Goal: Contribute content: Add original content to the website for others to see

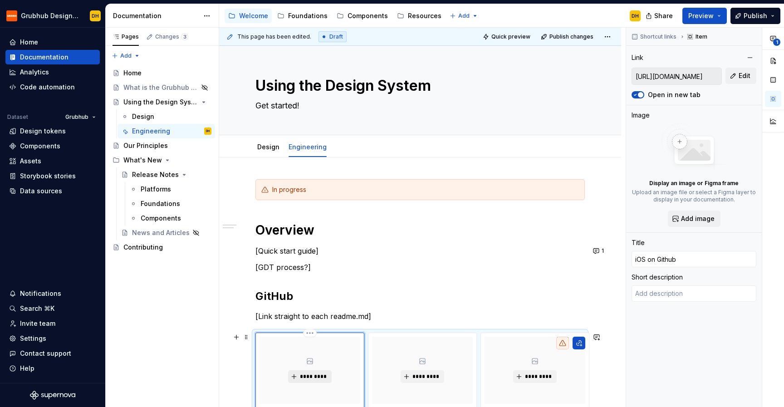
scroll to position [162, 0]
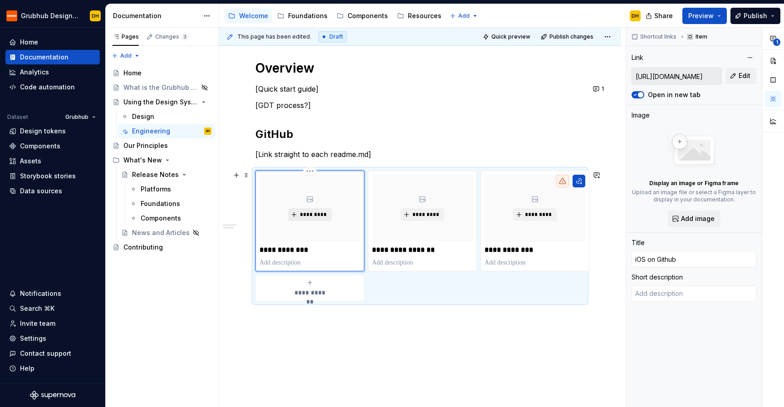
click at [309, 212] on span "*********" at bounding box center [314, 214] width 28 height 7
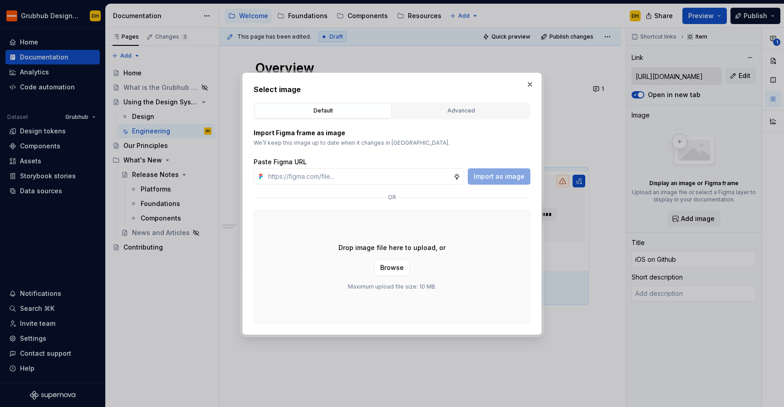
click at [460, 119] on div "Import Figma frame as image We’ll keep this image up to date when it changes in…" at bounding box center [392, 221] width 277 height 204
click at [456, 113] on div "Advanced" at bounding box center [461, 110] width 131 height 9
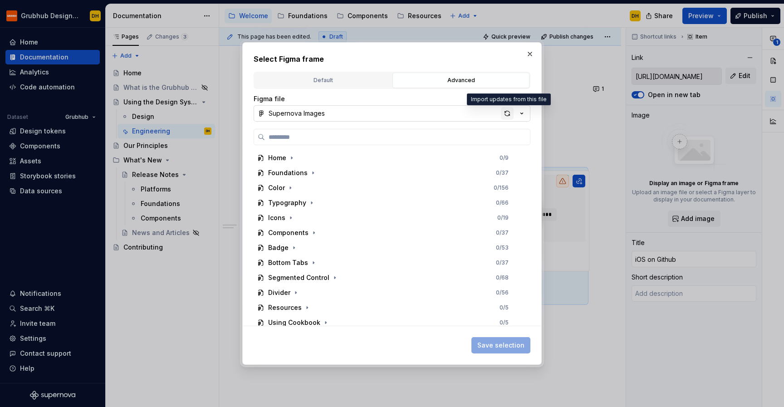
click at [507, 113] on div "button" at bounding box center [507, 113] width 13 height 13
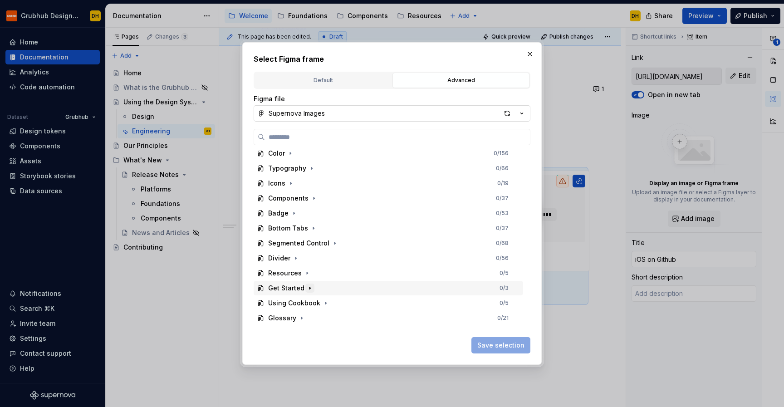
click at [308, 286] on icon "button" at bounding box center [309, 288] width 7 height 7
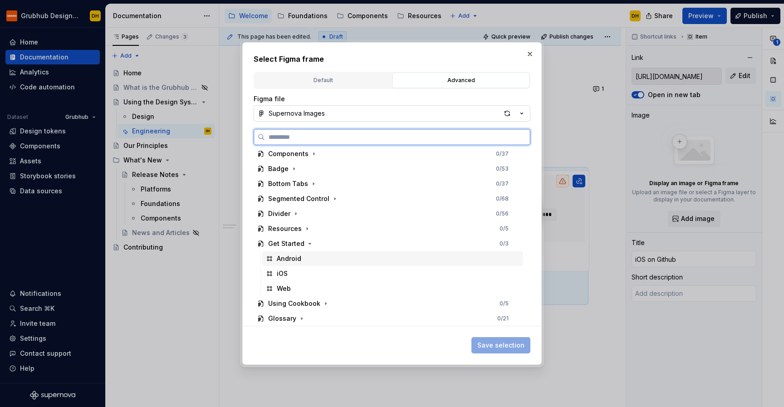
scroll to position [79, 0]
click at [290, 276] on div "iOS" at bounding box center [392, 273] width 261 height 15
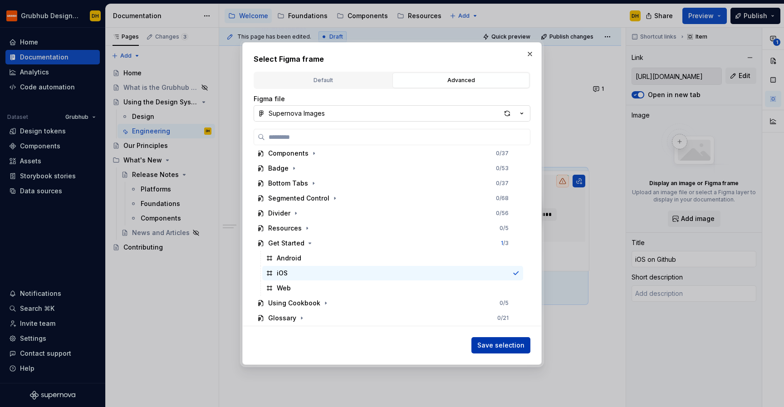
click at [490, 344] on span "Save selection" at bounding box center [501, 345] width 47 height 9
type textarea "*"
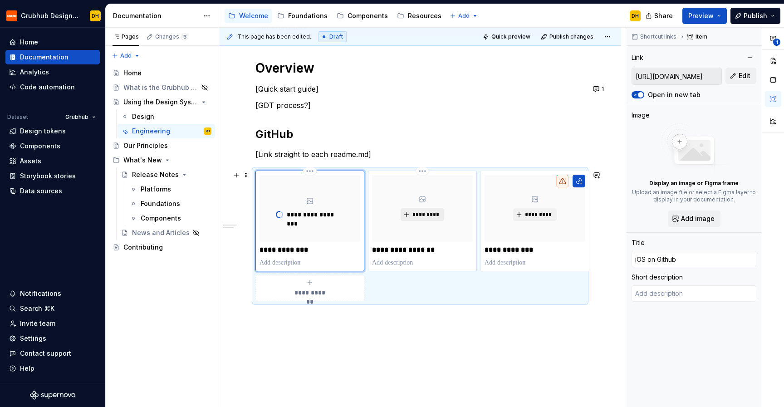
type input "[URL][DOMAIN_NAME]"
type input "Android on GitHub"
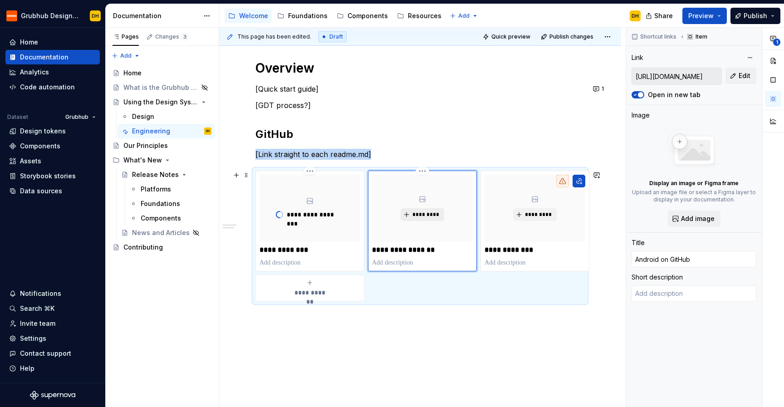
click at [431, 217] on span "*********" at bounding box center [426, 214] width 28 height 7
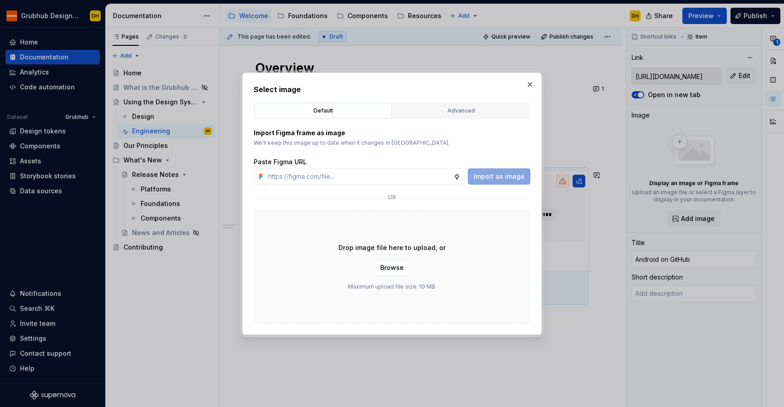
click at [455, 99] on div "Select image Default Advanced Import Figma frame as image We’ll keep this image…" at bounding box center [392, 204] width 277 height 240
click at [451, 106] on div "Advanced" at bounding box center [461, 110] width 131 height 9
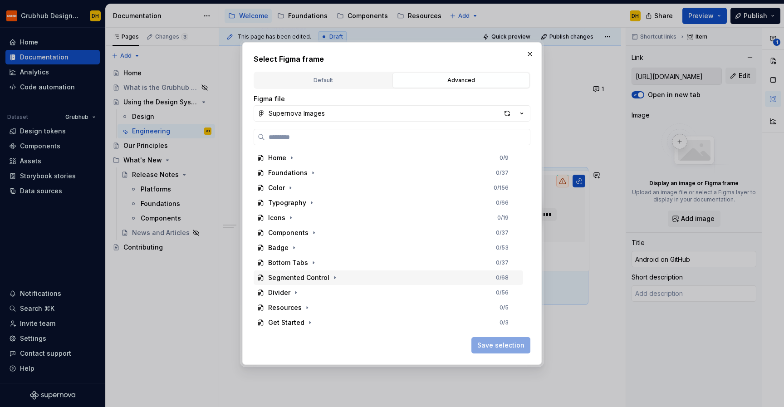
scroll to position [34, 0]
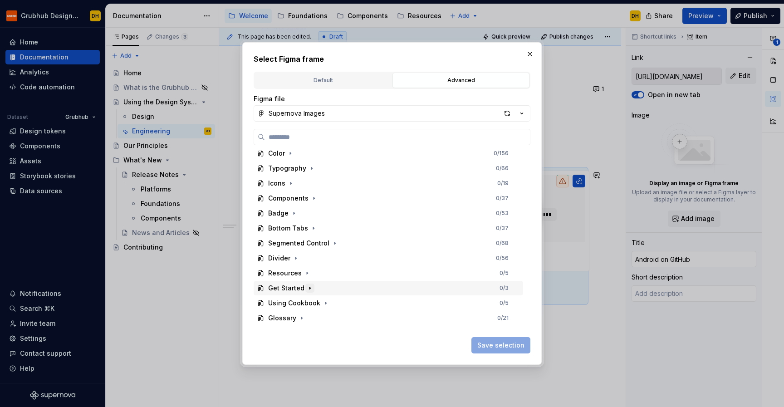
click at [308, 286] on icon "button" at bounding box center [309, 288] width 7 height 7
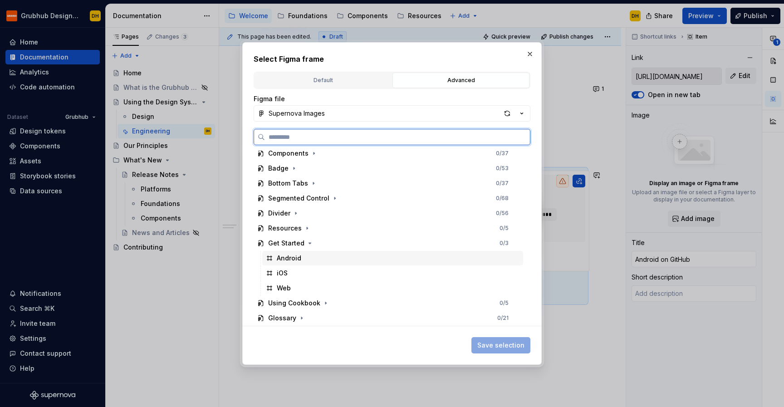
click at [308, 259] on div "Android" at bounding box center [392, 258] width 261 height 15
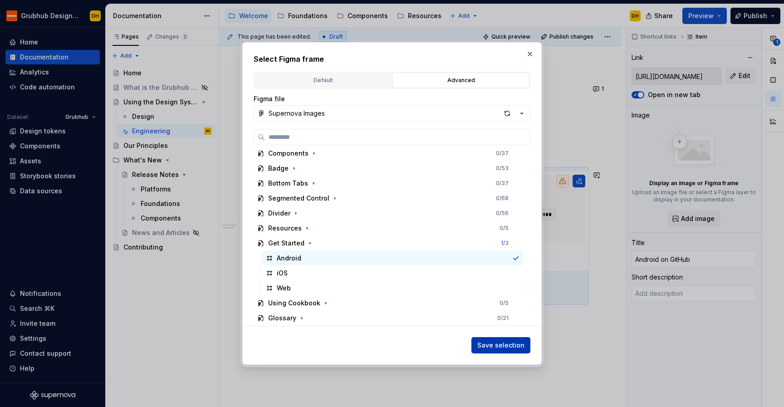
click at [494, 348] on span "Save selection" at bounding box center [501, 345] width 47 height 9
type textarea "*"
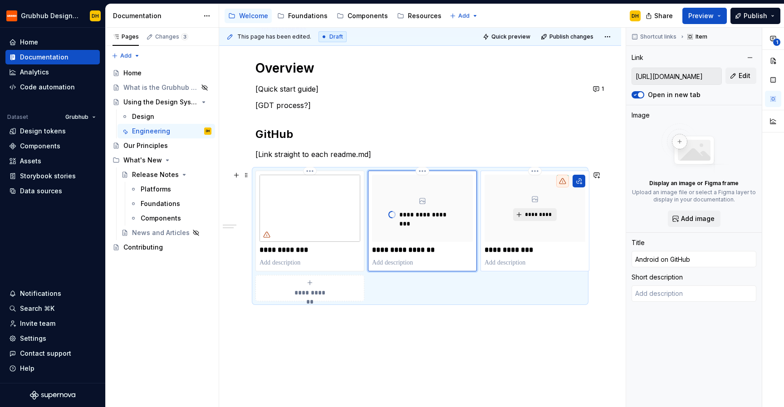
type input "Web on GitHub"
click at [542, 215] on span "*********" at bounding box center [539, 214] width 28 height 7
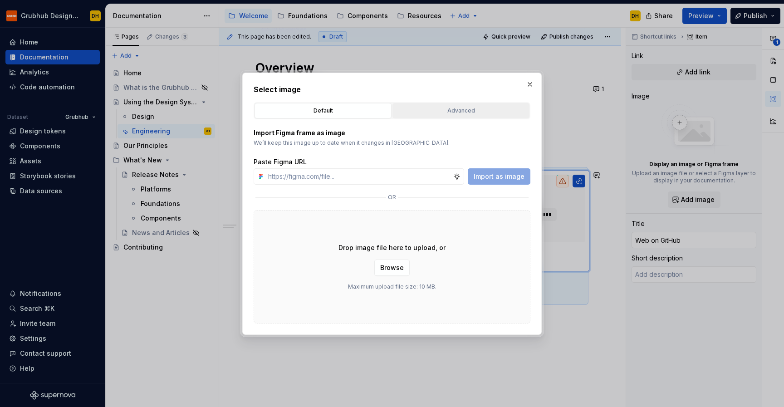
click at [450, 111] on div "Advanced" at bounding box center [461, 110] width 131 height 9
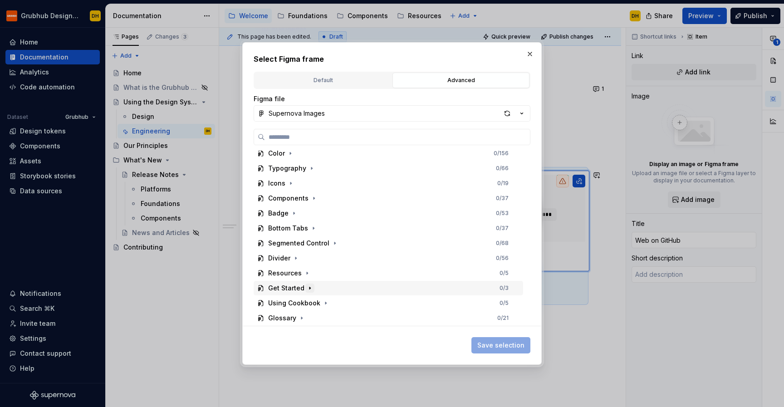
click at [307, 284] on button "button" at bounding box center [310, 288] width 9 height 9
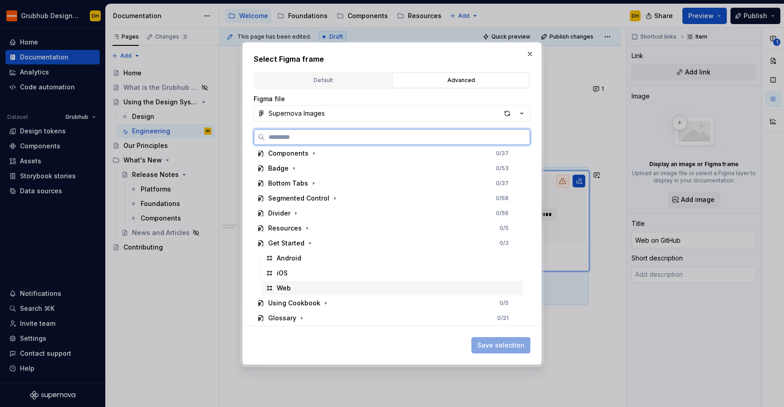
click at [299, 286] on div "Web" at bounding box center [392, 288] width 261 height 15
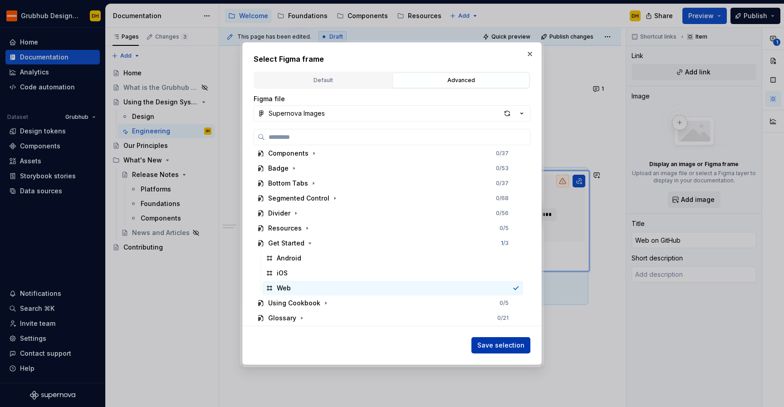
click at [498, 345] on span "Save selection" at bounding box center [501, 345] width 47 height 9
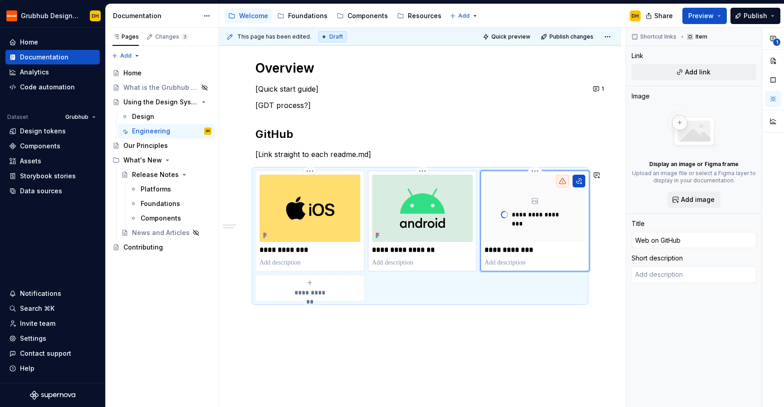
type textarea "*"
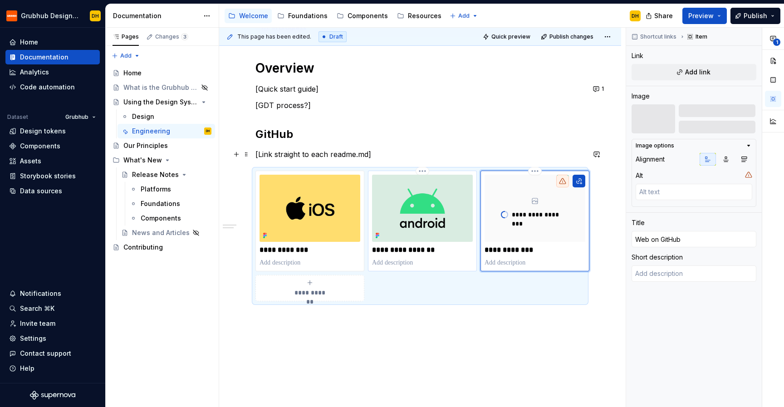
click at [307, 155] on p "[Link straight to each readme.md]" at bounding box center [421, 154] width 330 height 11
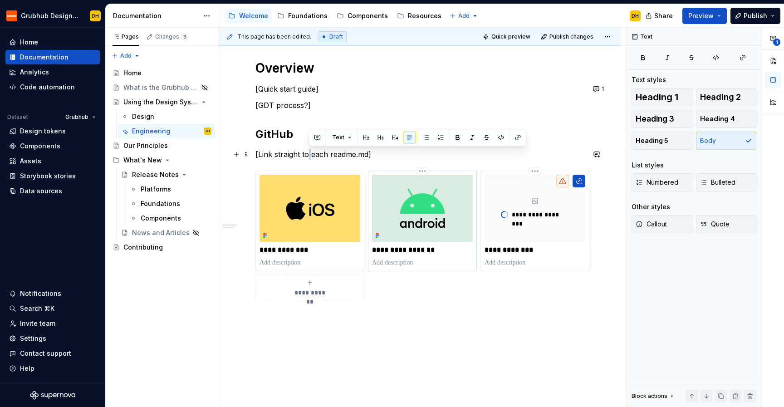
click at [307, 155] on p "[Link straight to each readme.md]" at bounding box center [421, 154] width 330 height 11
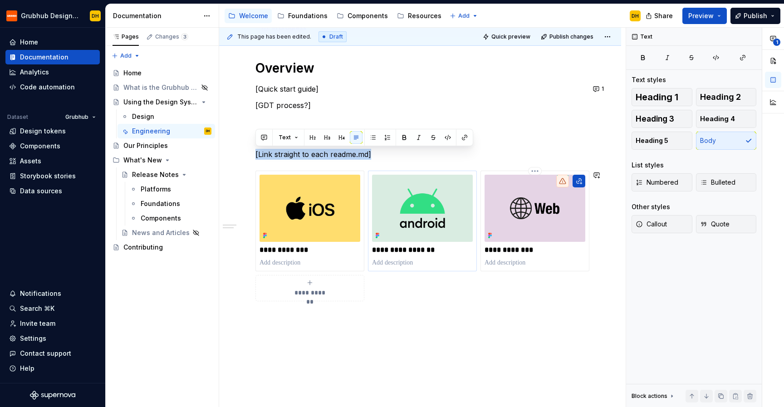
click at [397, 317] on div "**********" at bounding box center [420, 214] width 402 height 439
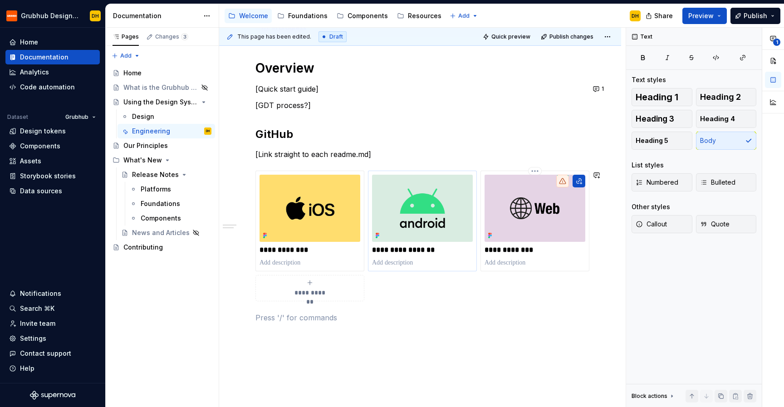
click at [307, 156] on p "[Link straight to each readme.md]" at bounding box center [421, 154] width 330 height 11
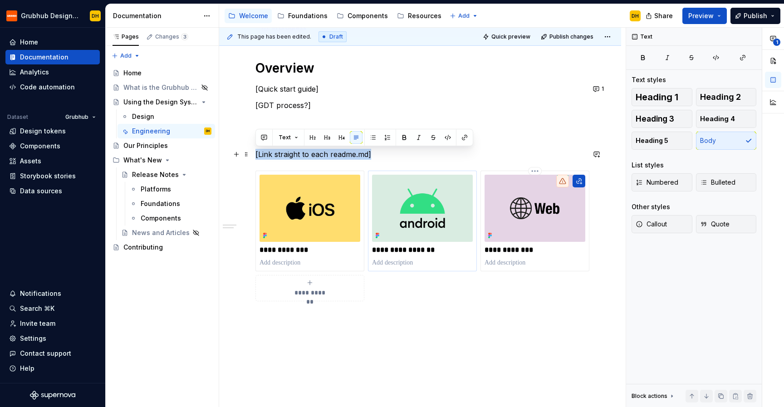
click at [307, 156] on p "[Link straight to each readme.md]" at bounding box center [421, 154] width 330 height 11
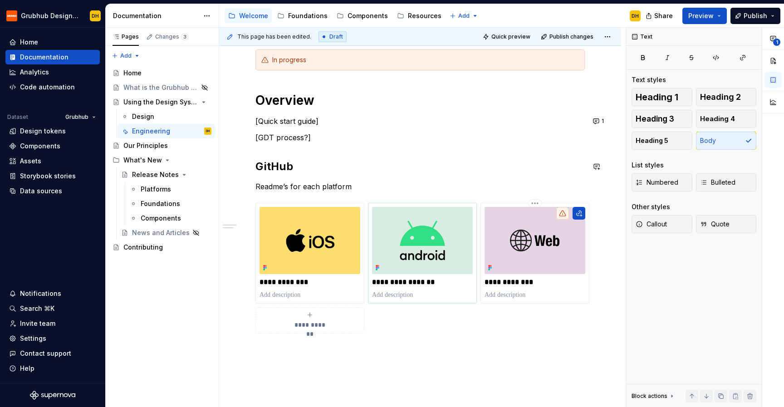
scroll to position [128, 0]
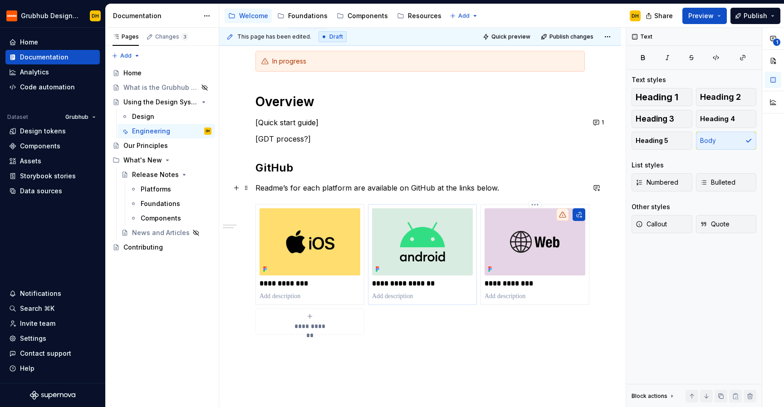
click at [264, 188] on p "Readme’s for each platform are available on GitHub at the links below." at bounding box center [421, 187] width 330 height 11
click at [512, 192] on p "README’s for each platform are available on GitHub at the links below." at bounding box center [421, 187] width 330 height 11
drag, startPoint x: 273, startPoint y: 282, endPoint x: 322, endPoint y: 282, distance: 49.0
click at [322, 282] on p "**********" at bounding box center [310, 283] width 101 height 9
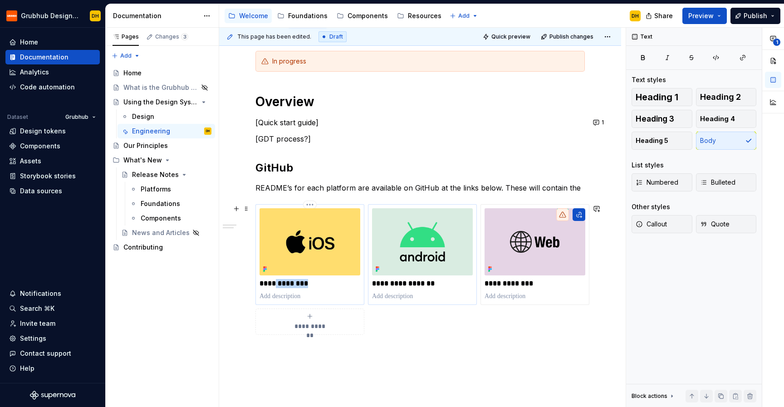
type textarea "*"
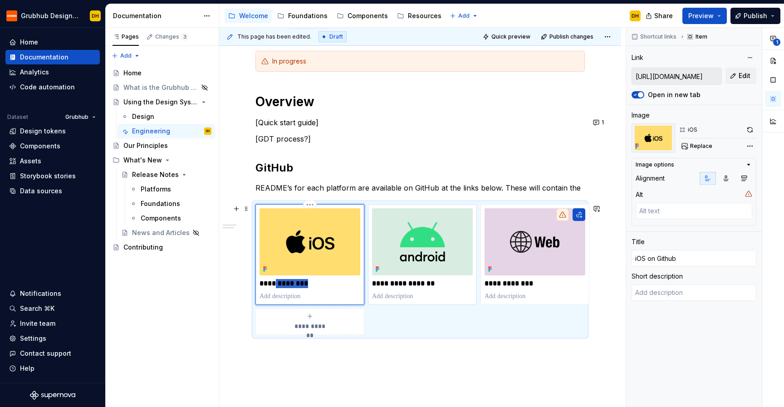
type textarea "*"
type input "iOS R"
type textarea "*"
type input "iOS RE"
type textarea "*"
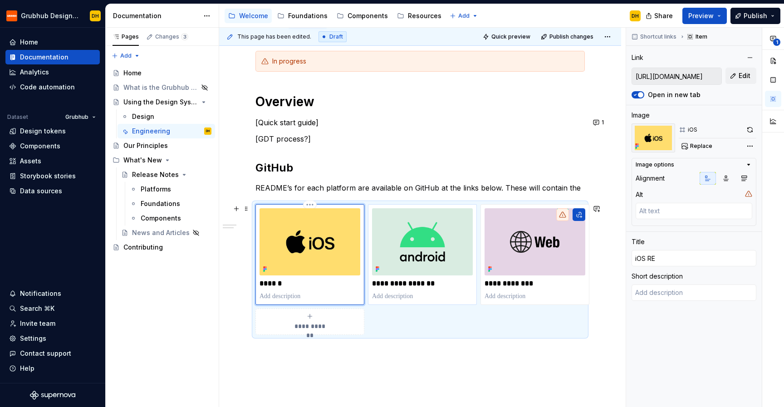
type input "iOS REA"
type textarea "*"
type input "iOS READ"
type textarea "*"
type input "iOS READM"
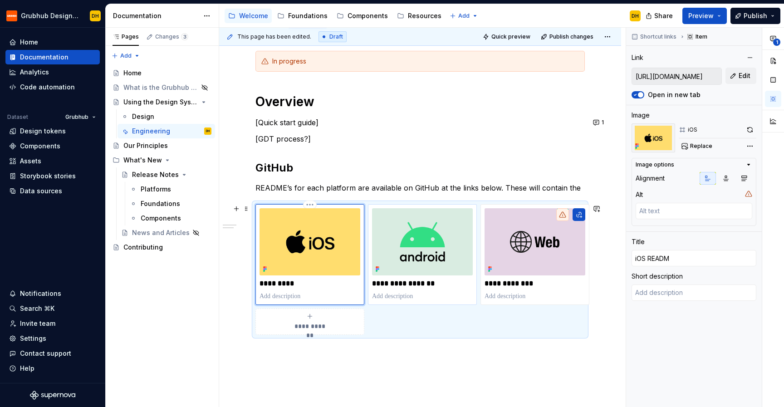
type textarea "*"
type input "iOS README"
drag, startPoint x: 405, startPoint y: 286, endPoint x: 430, endPoint y: 285, distance: 25.4
click at [430, 285] on p "**********" at bounding box center [422, 283] width 101 height 9
type textarea "*"
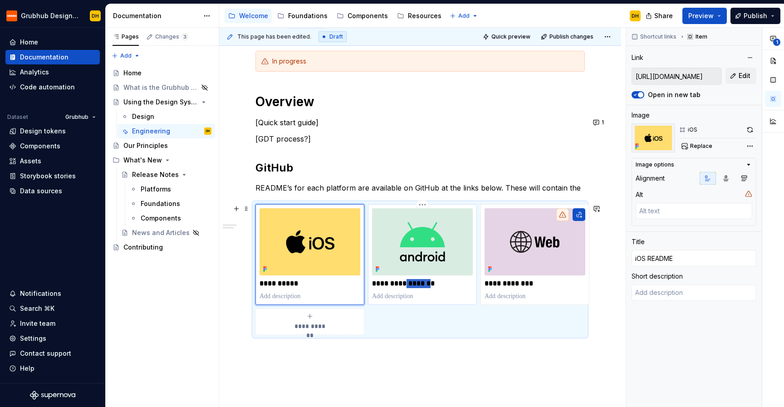
type input "[URL][DOMAIN_NAME]"
type input "Android on GitHub"
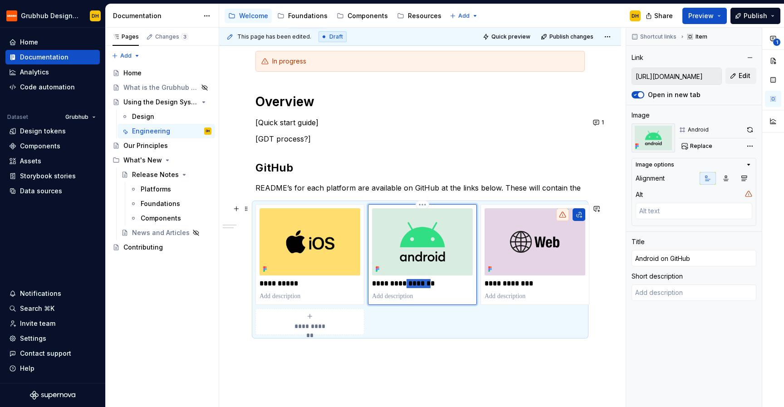
type textarea "*"
type input "Android ob"
type textarea "*"
type input "Android b"
type textarea "*"
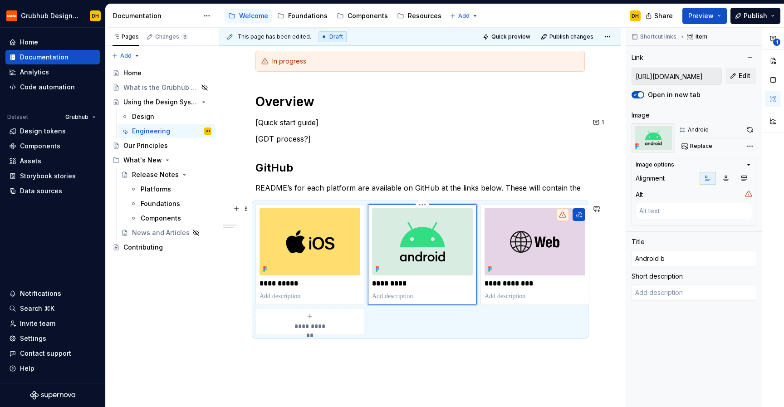
type input "Android"
type textarea "*"
type input "Android R"
type textarea "*"
type input "Android RE"
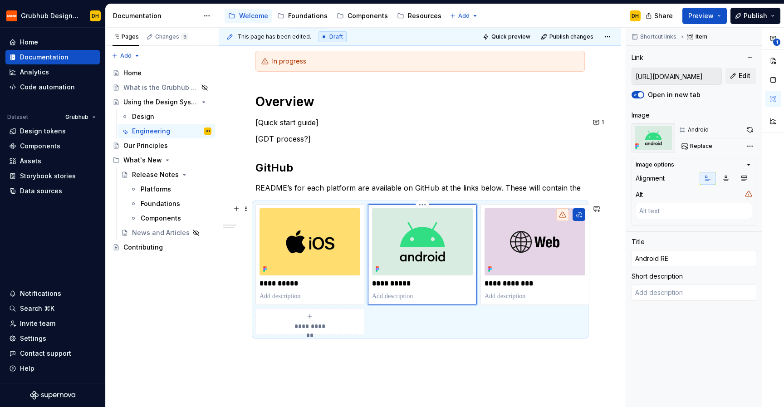
type textarea "*"
type input "Android REA"
type textarea "*"
type input "Android READ"
type textarea "*"
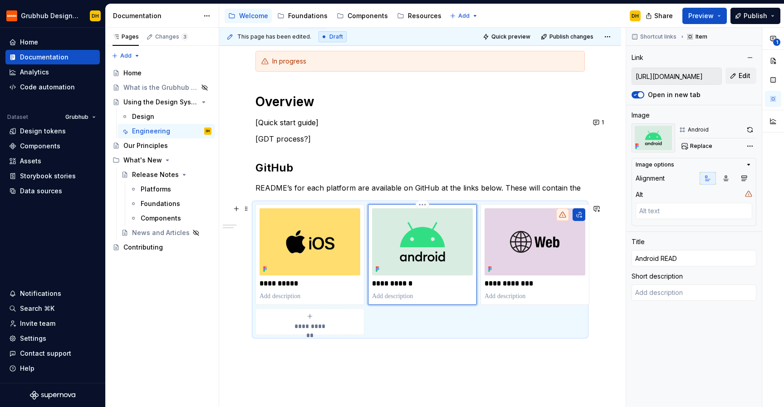
type input "Android READM"
type textarea "*"
type input "Android README"
drag, startPoint x: 501, startPoint y: 285, endPoint x: 539, endPoint y: 285, distance: 37.7
click at [539, 285] on p "**********" at bounding box center [535, 283] width 101 height 9
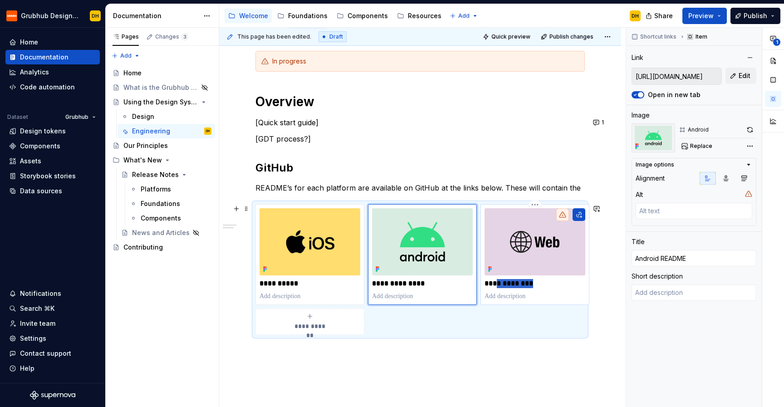
type textarea "*"
type input "Web on GitHub"
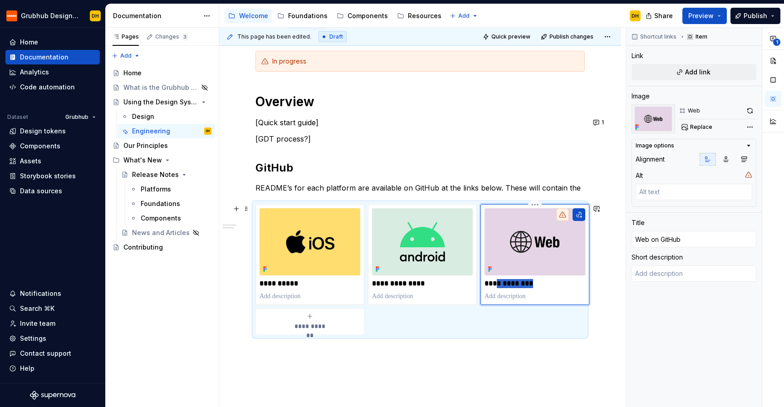
type textarea "*"
type input "WebR"
type textarea "*"
type input "[PERSON_NAME]"
type textarea "*"
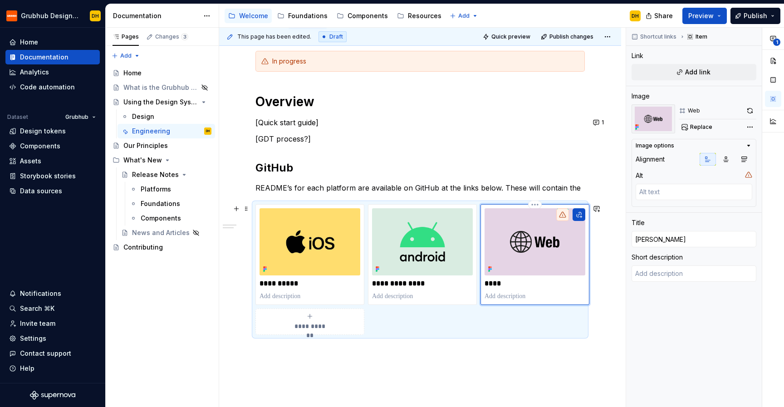
type input "WebREA"
type textarea "*"
type input "WebREAD"
type textarea "*"
type input "WebREADM"
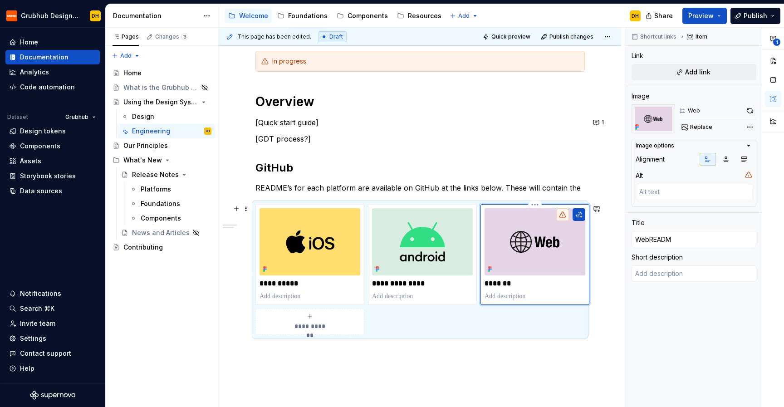
type textarea "*"
type input "WebREADME"
click at [502, 283] on p "*********" at bounding box center [535, 283] width 101 height 9
type textarea "*"
type input "Web README"
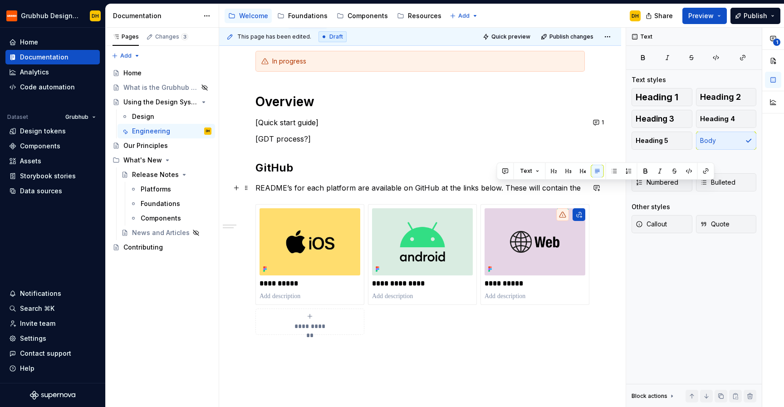
drag, startPoint x: 578, startPoint y: 190, endPoint x: 495, endPoint y: 191, distance: 82.6
click at [495, 191] on p "README’s for each platform are available on GitHub at the links below. These wi…" at bounding box center [421, 187] width 330 height 11
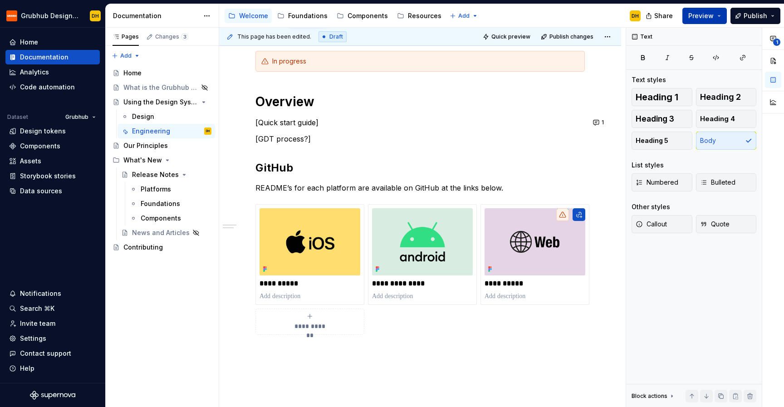
click at [712, 11] on span "Preview" at bounding box center [701, 15] width 25 height 9
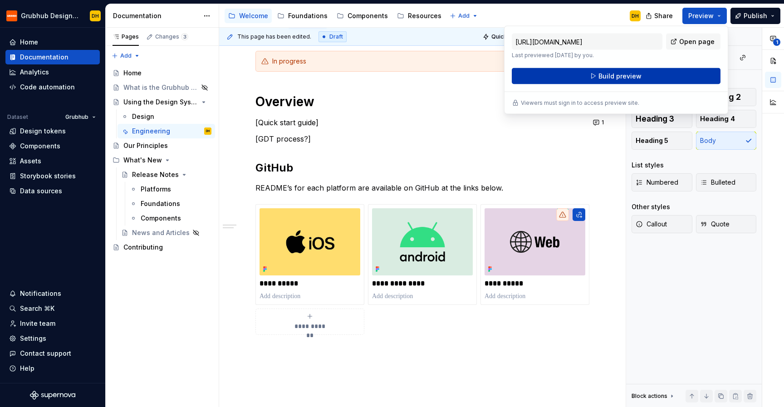
click at [636, 77] on span "Build preview" at bounding box center [620, 76] width 43 height 9
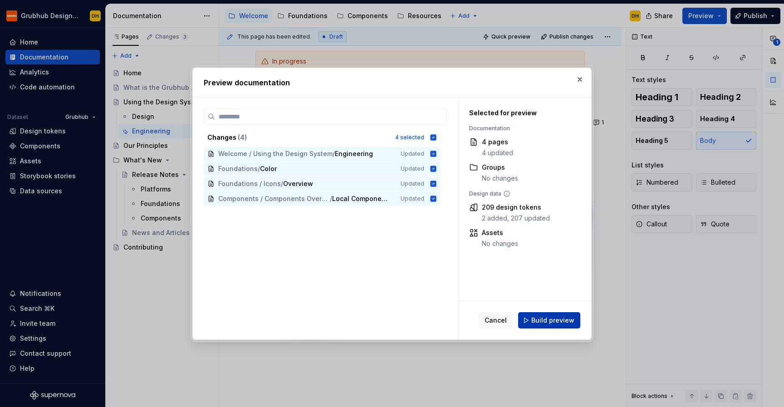
click at [560, 316] on span "Build preview" at bounding box center [553, 320] width 43 height 9
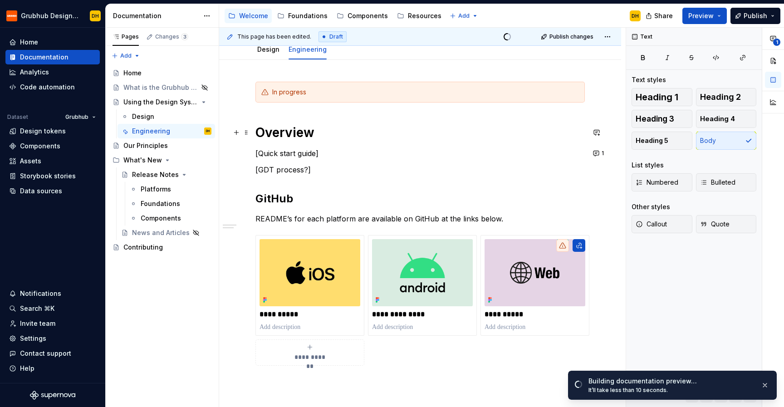
scroll to position [95, 0]
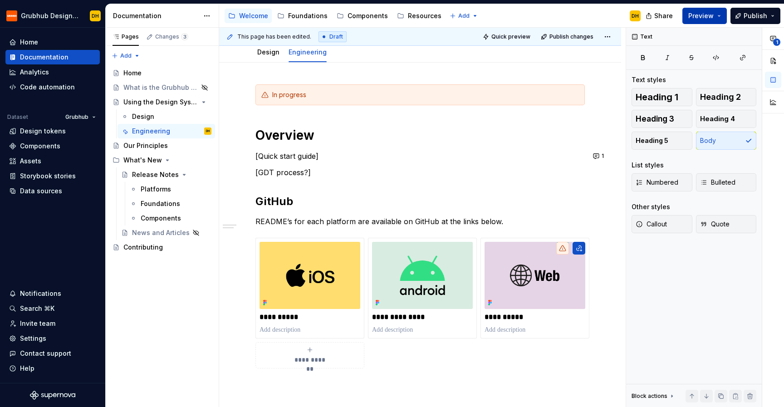
click at [706, 13] on span "Preview" at bounding box center [701, 15] width 25 height 9
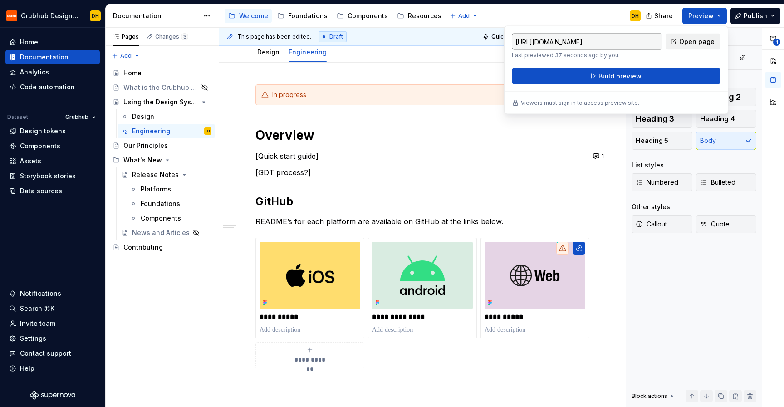
click at [698, 39] on span "Open page" at bounding box center [697, 41] width 35 height 9
click at [517, 290] on img at bounding box center [535, 275] width 101 height 67
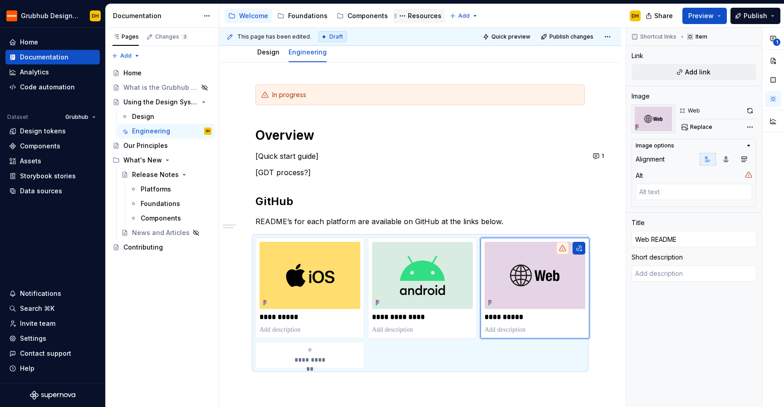
type textarea "*"
